Goal: Check status: Check status

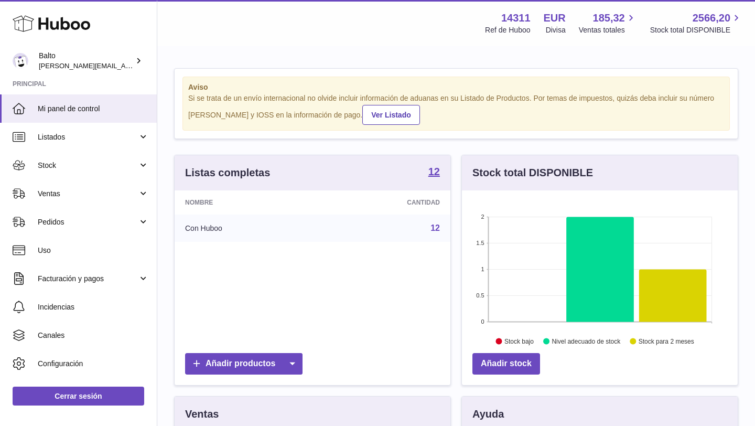
scroll to position [164, 276]
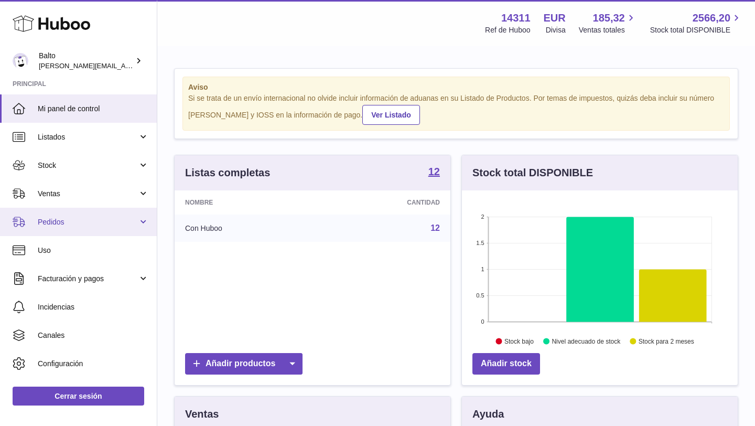
click at [71, 220] on span "Pedidos" at bounding box center [88, 222] width 100 height 10
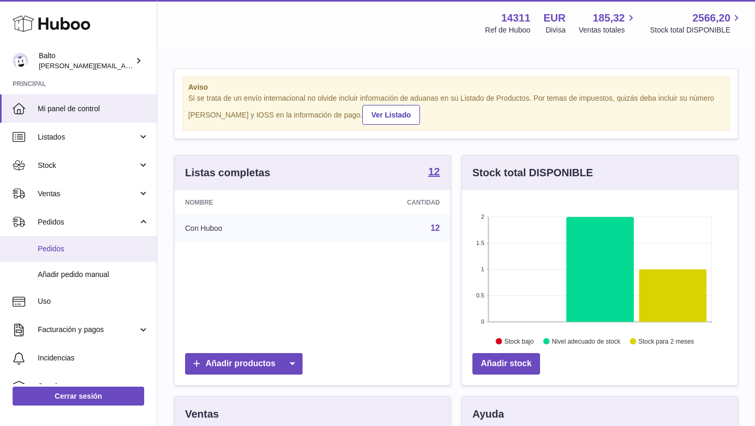
click at [71, 244] on span "Pedidos" at bounding box center [93, 249] width 111 height 10
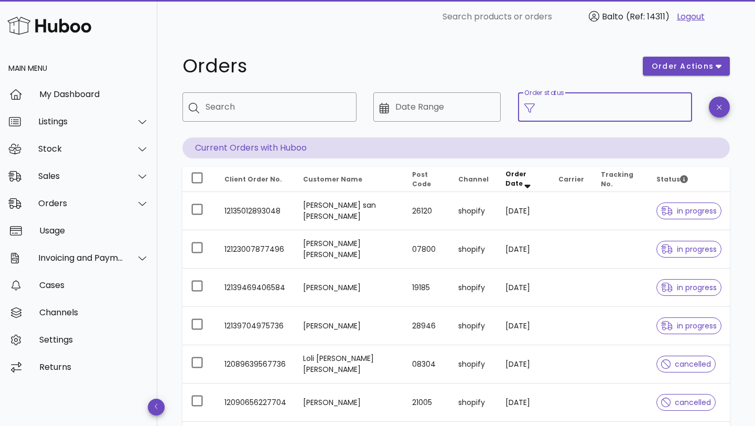
click at [543, 105] on input "Order status" at bounding box center [613, 107] width 145 height 17
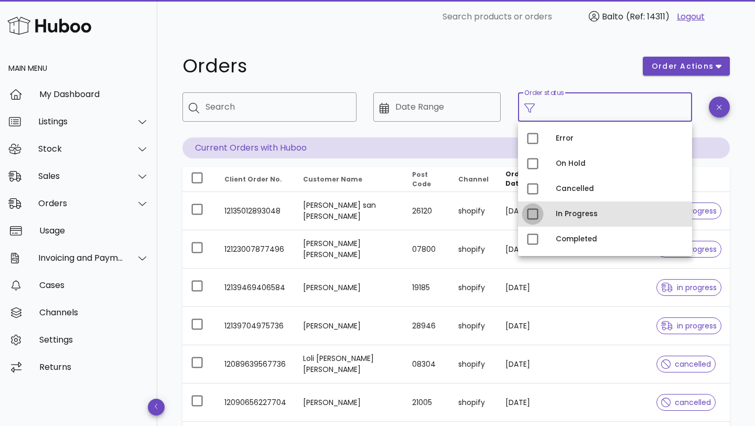
click at [539, 210] on div at bounding box center [533, 214] width 18 height 18
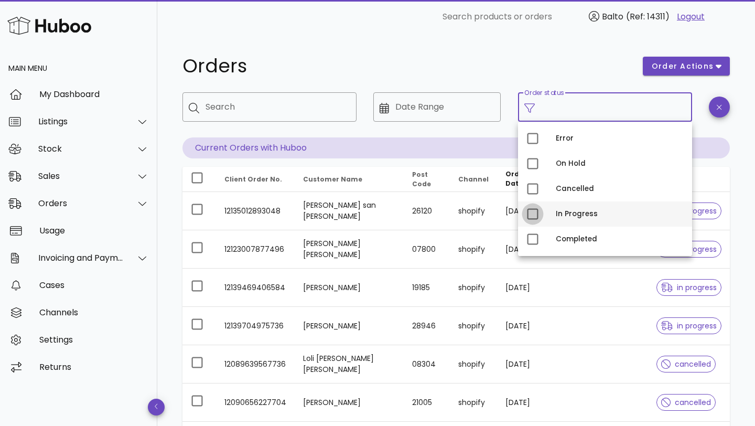
type input "**********"
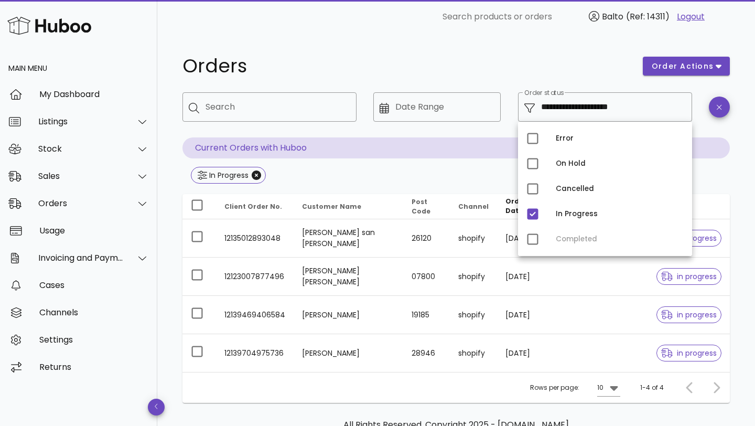
click at [496, 177] on div "In Progress" at bounding box center [457, 176] width 548 height 19
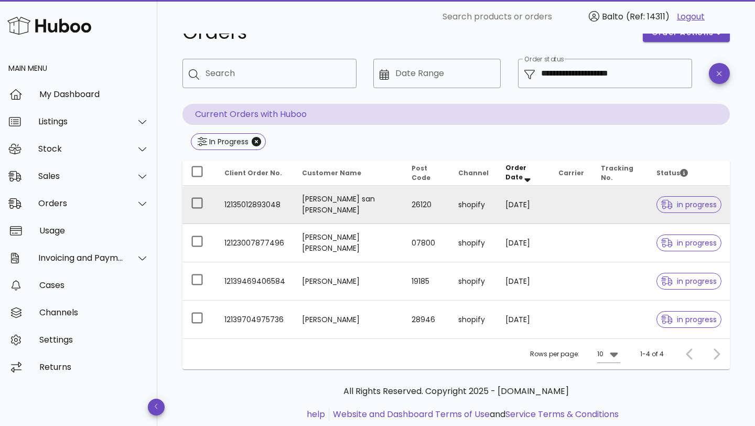
scroll to position [35, 0]
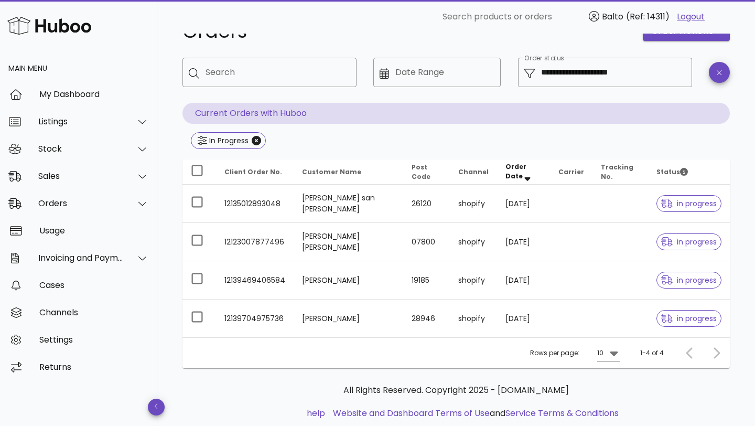
click at [717, 351] on div at bounding box center [714, 353] width 23 height 19
click at [719, 350] on div at bounding box center [714, 353] width 23 height 19
click at [687, 351] on div at bounding box center [692, 353] width 23 height 19
click at [573, 74] on input "**********" at bounding box center [613, 72] width 145 height 17
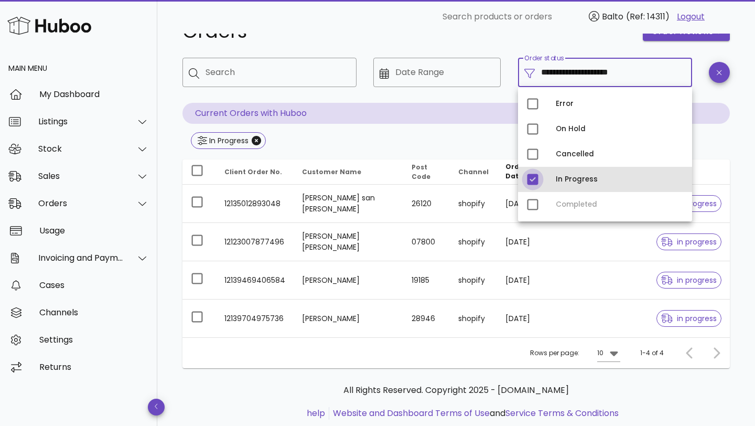
click at [533, 178] on div at bounding box center [533, 179] width 18 height 18
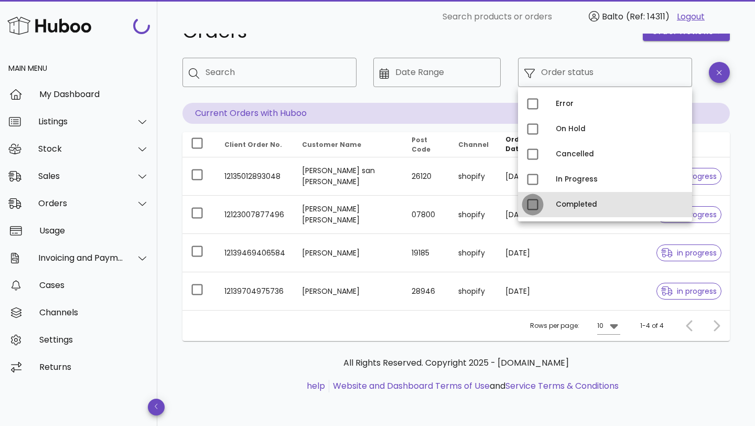
click at [533, 204] on div at bounding box center [533, 205] width 18 height 18
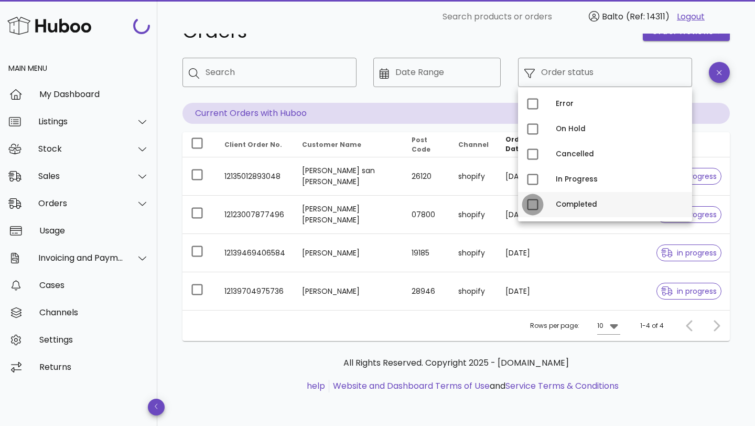
type input "**********"
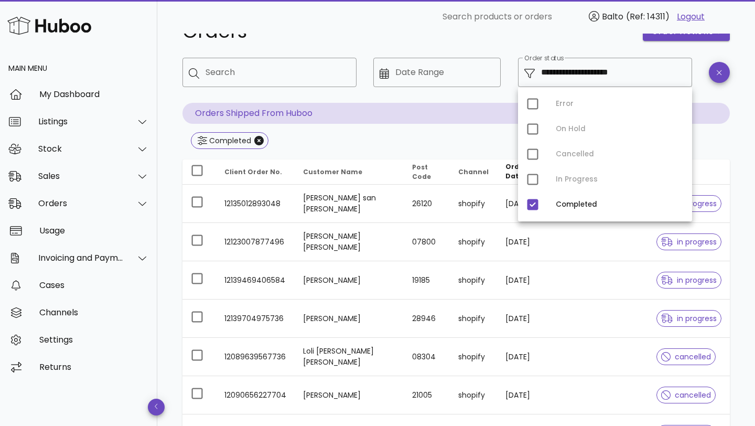
click at [469, 134] on div "Completed" at bounding box center [457, 141] width 548 height 19
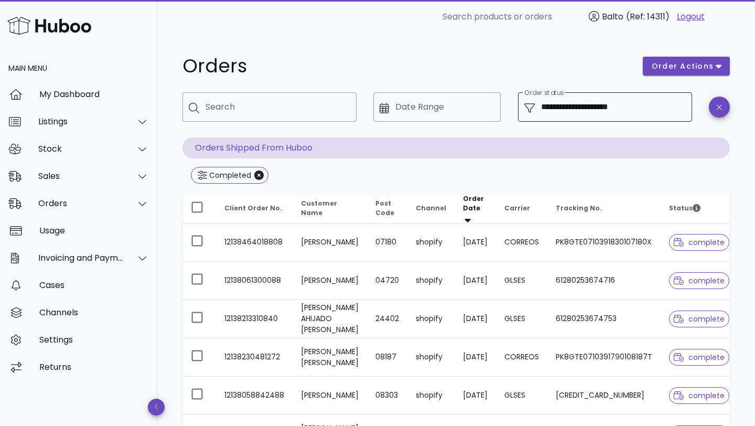
click at [593, 111] on input "**********" at bounding box center [613, 107] width 145 height 17
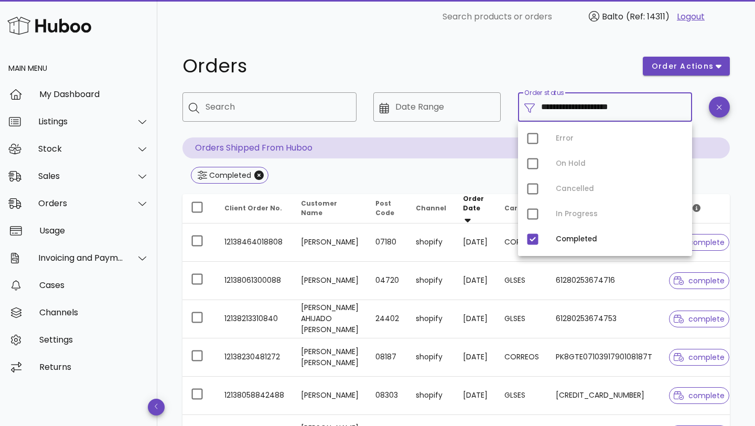
click at [531, 165] on div "Error On Hold Cancelled In Progress Completed" at bounding box center [605, 189] width 174 height 134
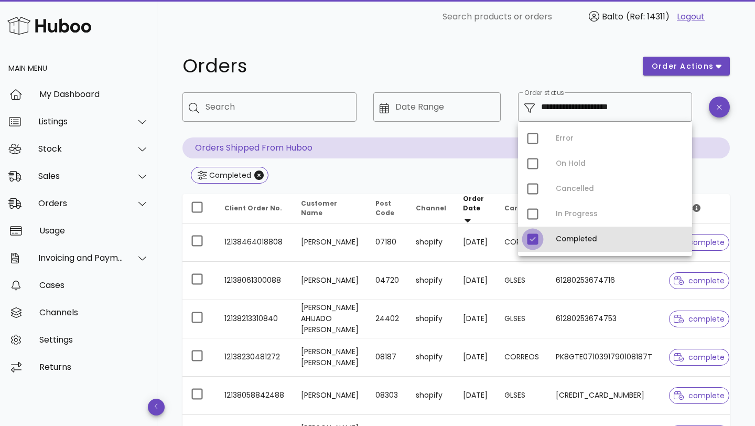
click at [535, 239] on div at bounding box center [533, 239] width 18 height 18
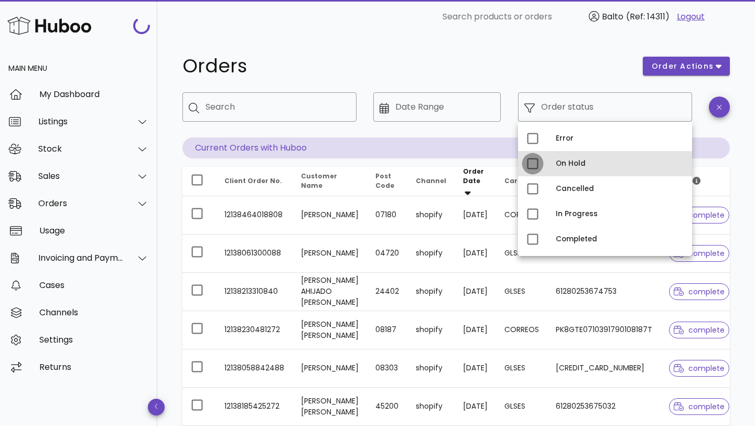
click at [534, 165] on div at bounding box center [533, 164] width 18 height 18
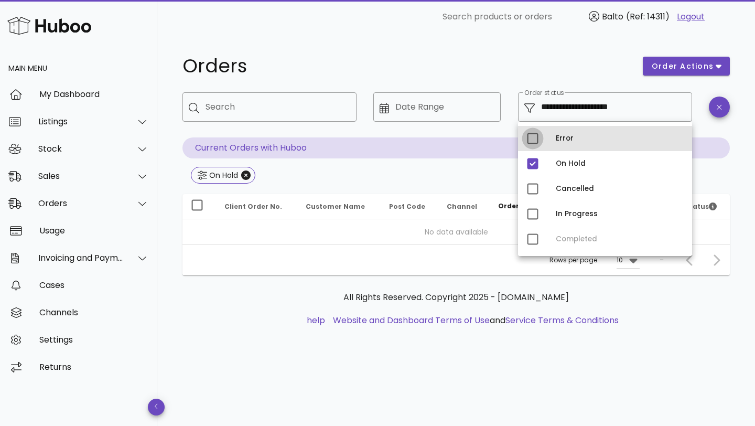
click at [537, 138] on div at bounding box center [533, 139] width 18 height 18
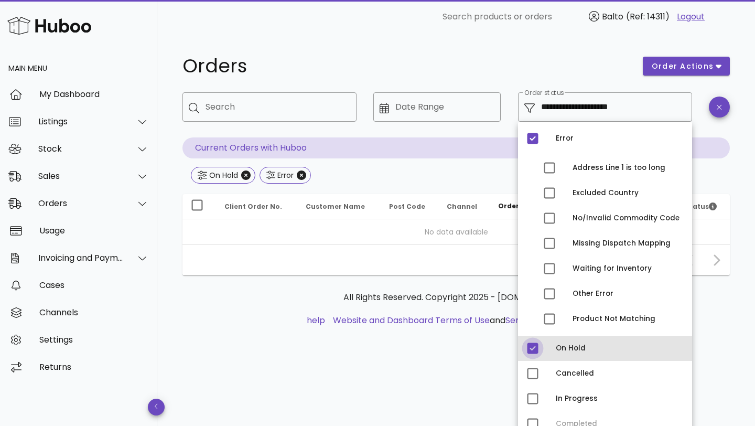
click at [531, 350] on div at bounding box center [533, 348] width 18 height 18
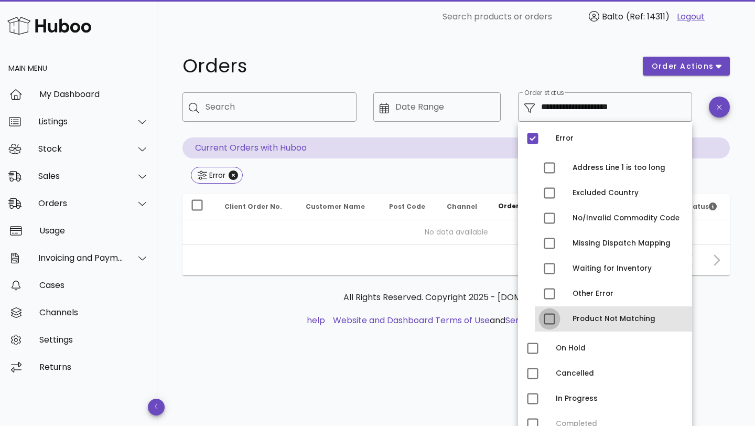
click at [547, 320] on div at bounding box center [550, 319] width 18 height 18
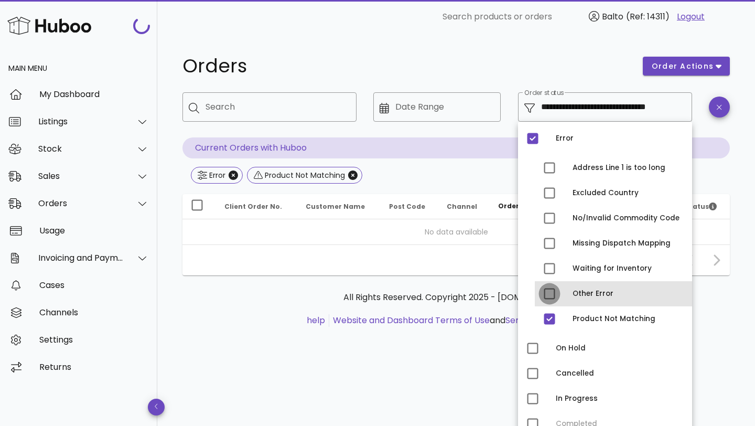
click at [554, 296] on div at bounding box center [550, 294] width 18 height 18
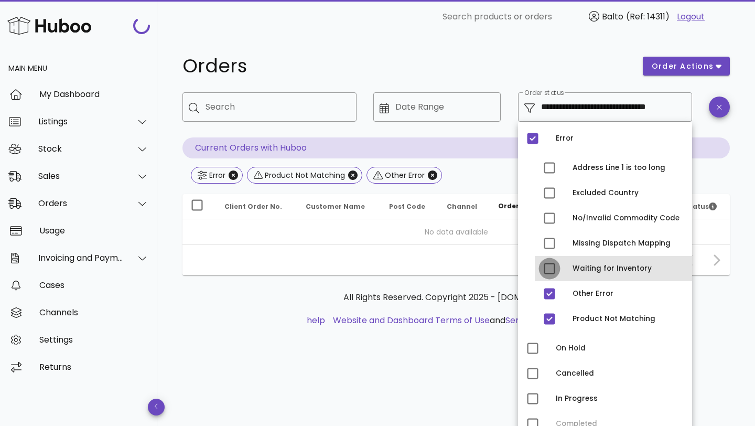
click at [551, 270] on div at bounding box center [550, 269] width 18 height 18
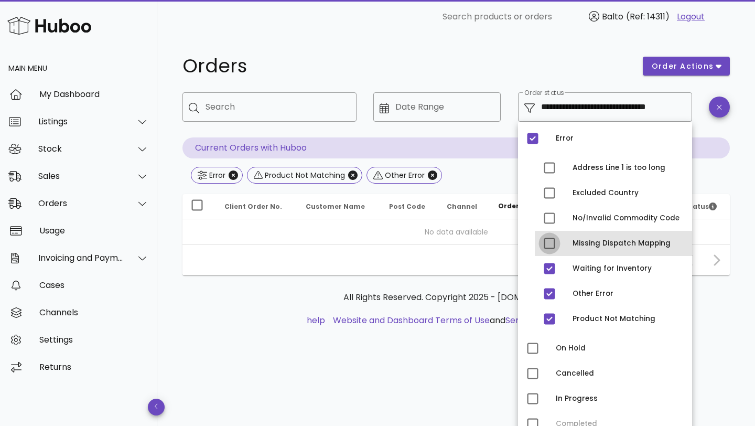
click at [551, 245] on div at bounding box center [550, 243] width 18 height 18
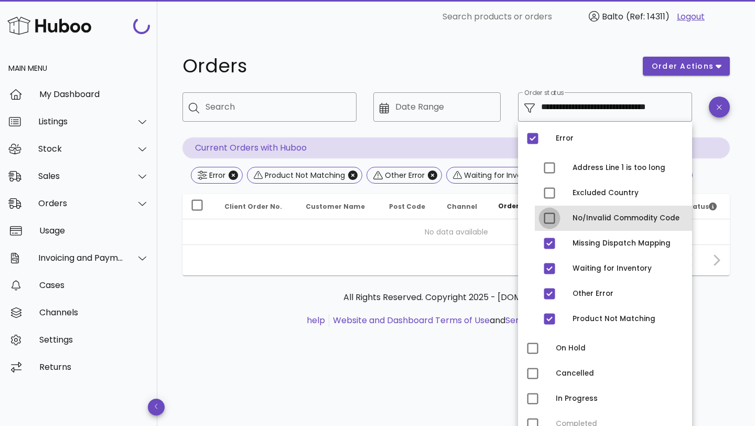
click at [549, 215] on div at bounding box center [550, 218] width 18 height 18
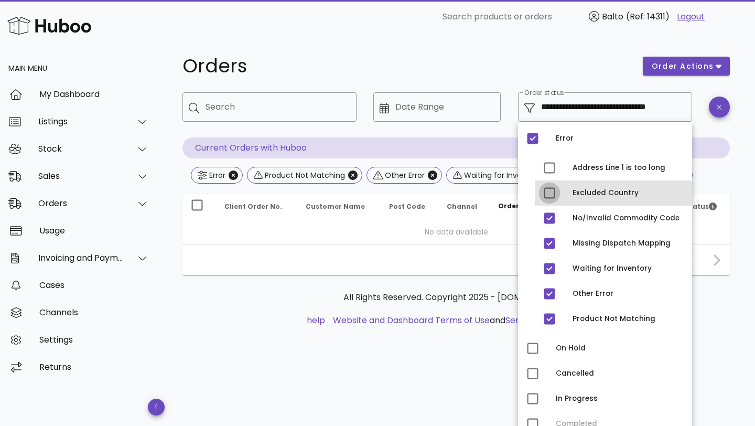
click at [549, 192] on div at bounding box center [550, 193] width 18 height 18
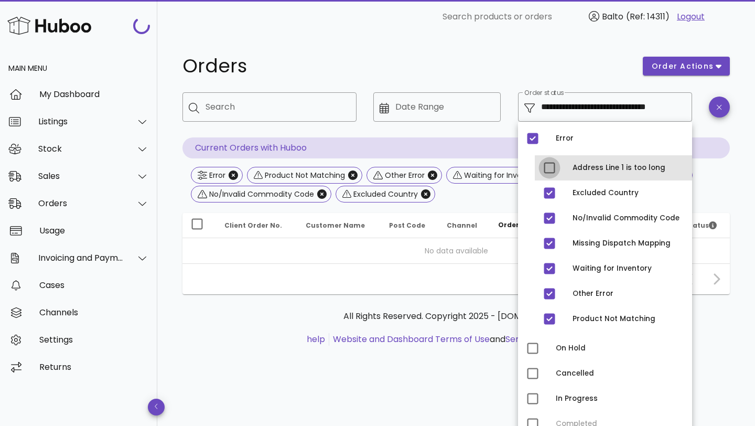
click at [549, 160] on div at bounding box center [550, 168] width 18 height 18
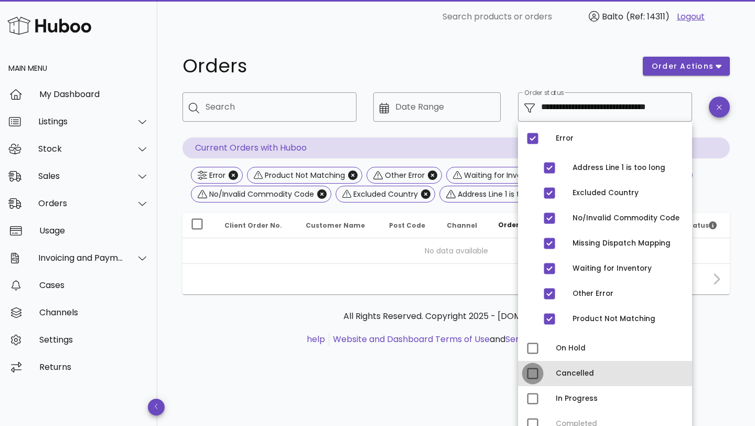
click at [529, 379] on div at bounding box center [533, 374] width 18 height 18
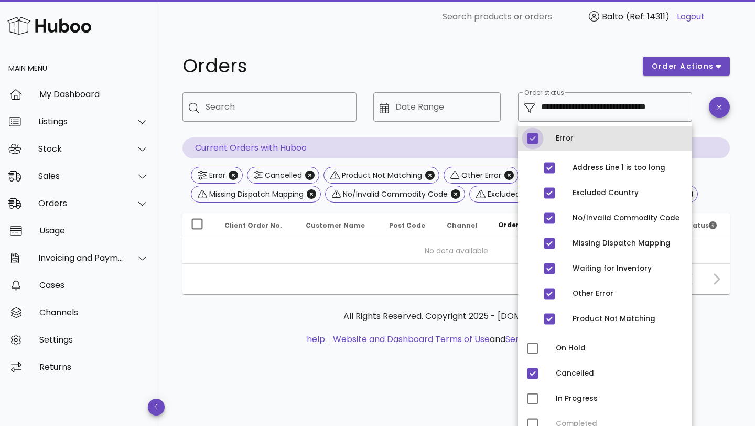
click at [532, 138] on div at bounding box center [533, 139] width 18 height 18
type input "**********"
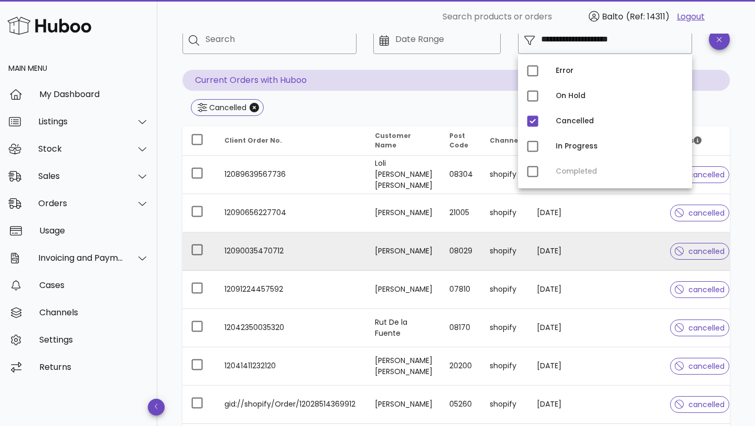
scroll to position [53, 0]
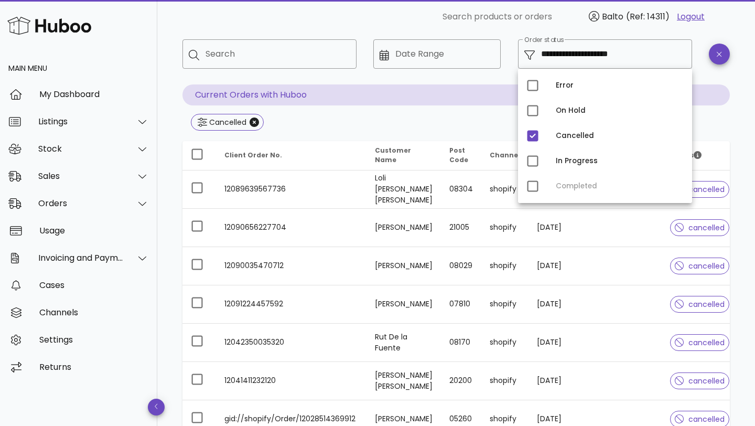
click at [475, 124] on div "Cancelled" at bounding box center [457, 123] width 548 height 19
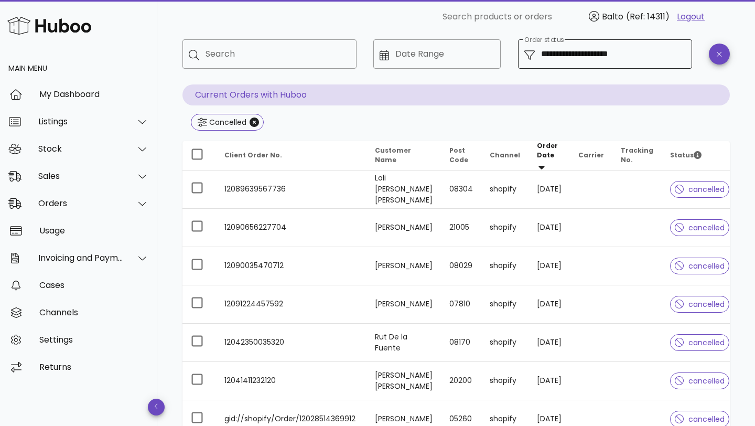
click at [581, 47] on input "**********" at bounding box center [613, 54] width 145 height 17
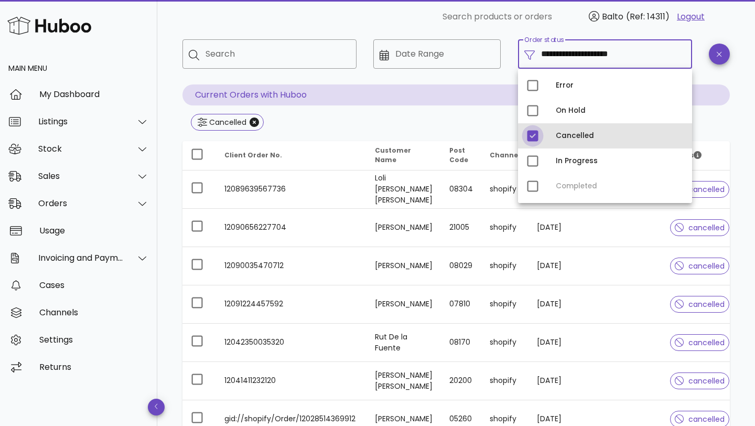
click at [534, 138] on div at bounding box center [533, 136] width 18 height 18
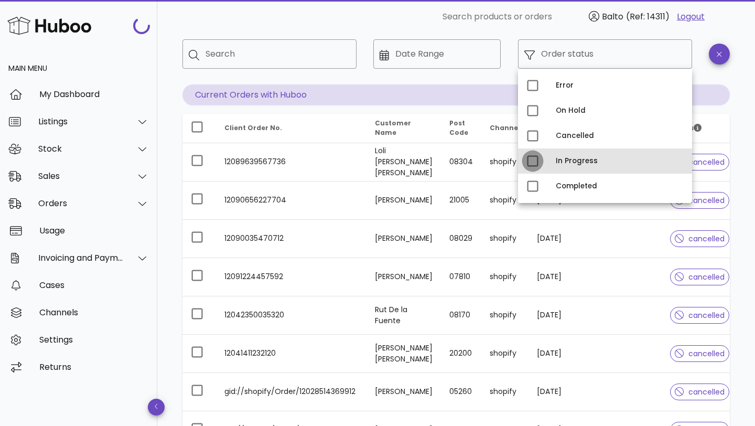
click at [535, 162] on div at bounding box center [533, 161] width 18 height 18
type input "**********"
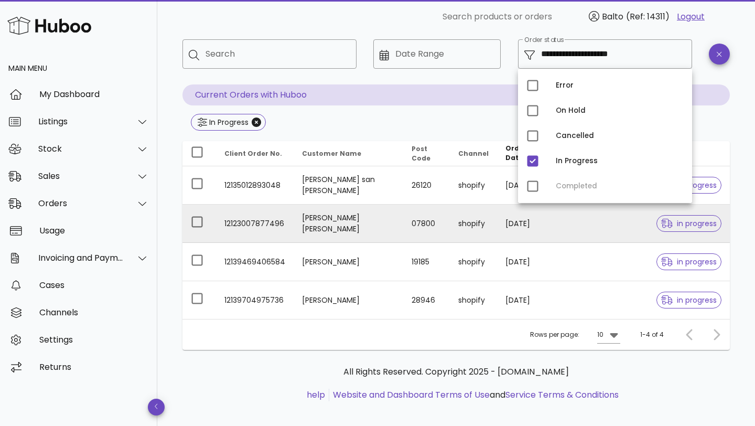
scroll to position [20, 0]
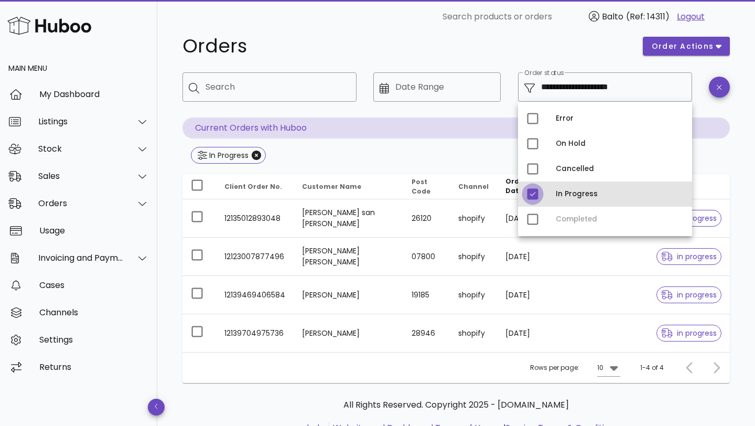
click at [536, 199] on div at bounding box center [533, 194] width 18 height 18
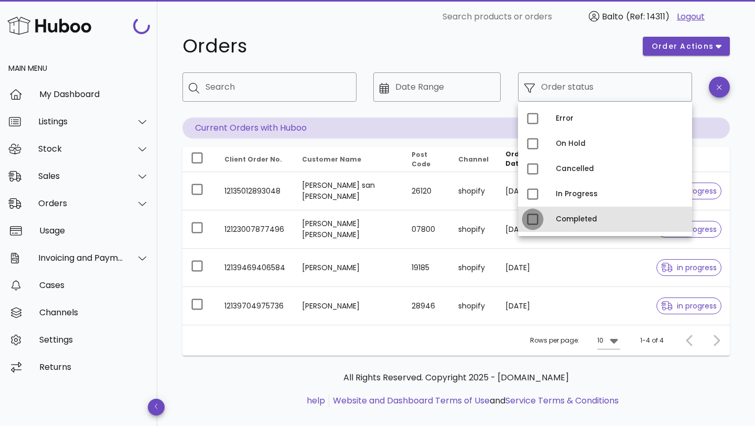
click at [535, 225] on div at bounding box center [533, 219] width 18 height 18
type input "**********"
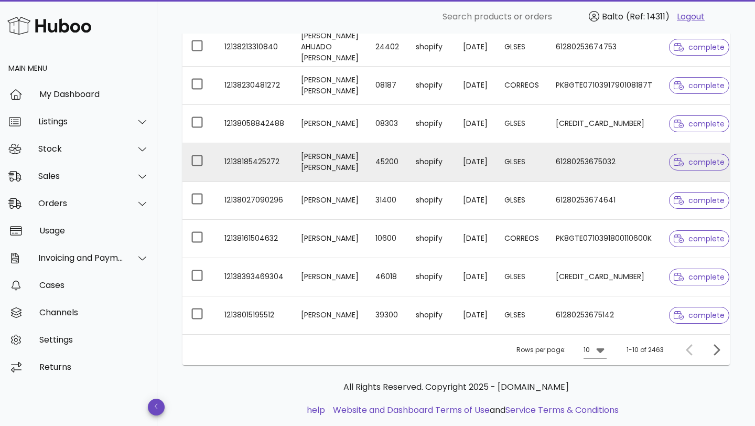
scroll to position [292, 0]
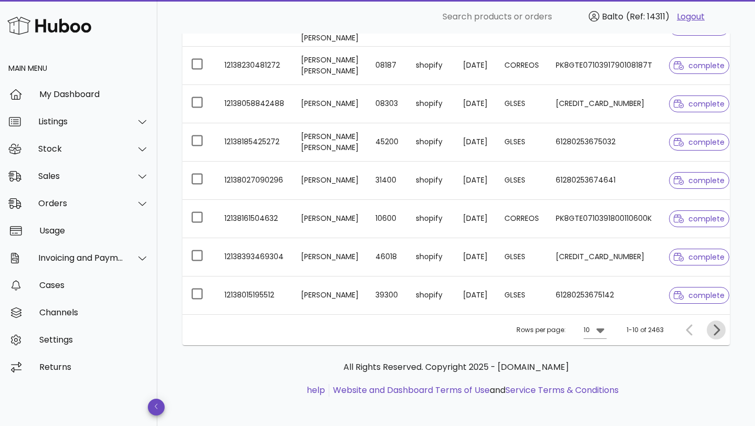
click at [717, 327] on icon "Next page" at bounding box center [717, 329] width 6 height 11
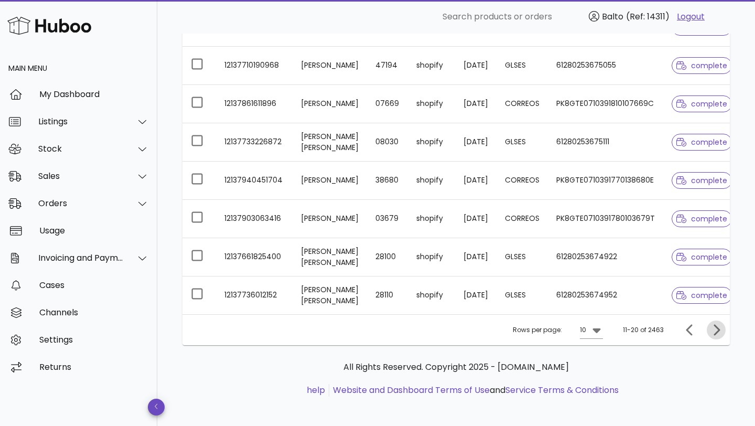
click at [717, 327] on icon "Next page" at bounding box center [717, 329] width 6 height 11
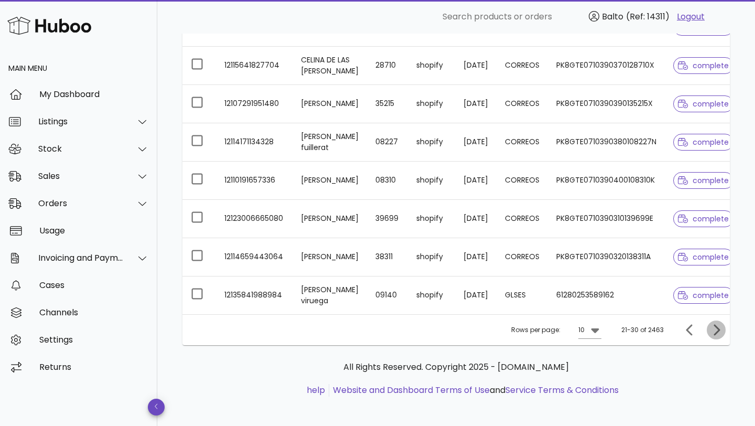
click at [717, 327] on icon "Next page" at bounding box center [717, 329] width 6 height 11
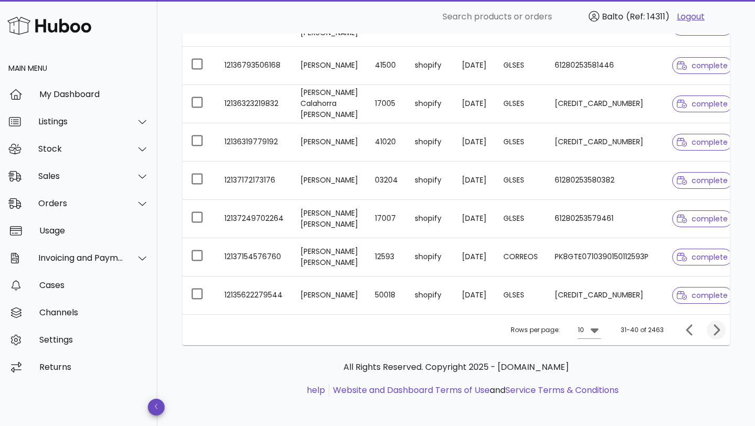
click at [717, 327] on div "Rows per page: 10 31-40 of 2463" at bounding box center [457, 329] width 548 height 31
click at [717, 333] on icon "Next page" at bounding box center [716, 330] width 13 height 13
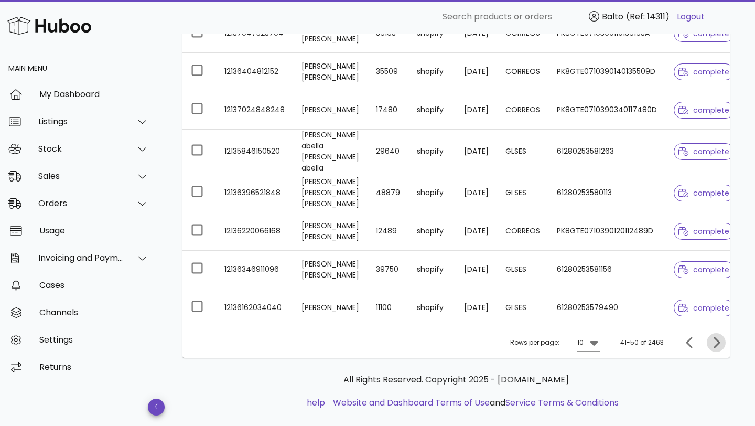
click at [716, 349] on icon "Next page" at bounding box center [716, 342] width 13 height 13
